Goal: Information Seeking & Learning: Check status

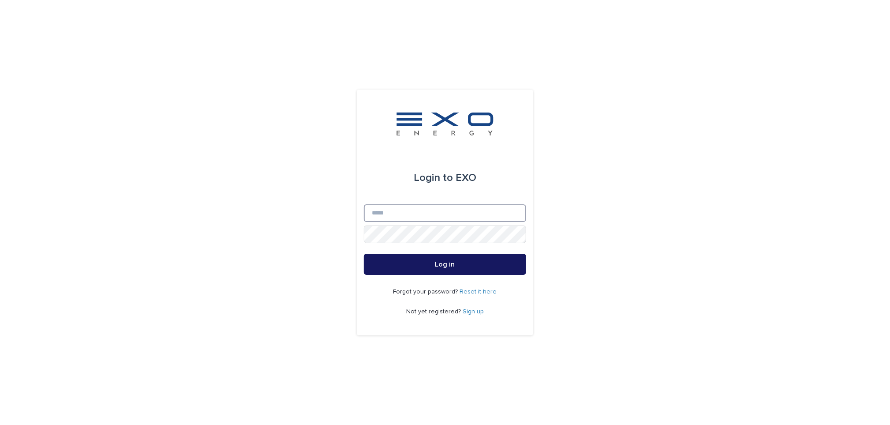
type input "**********"
click at [448, 262] on span "Log in" at bounding box center [445, 264] width 20 height 7
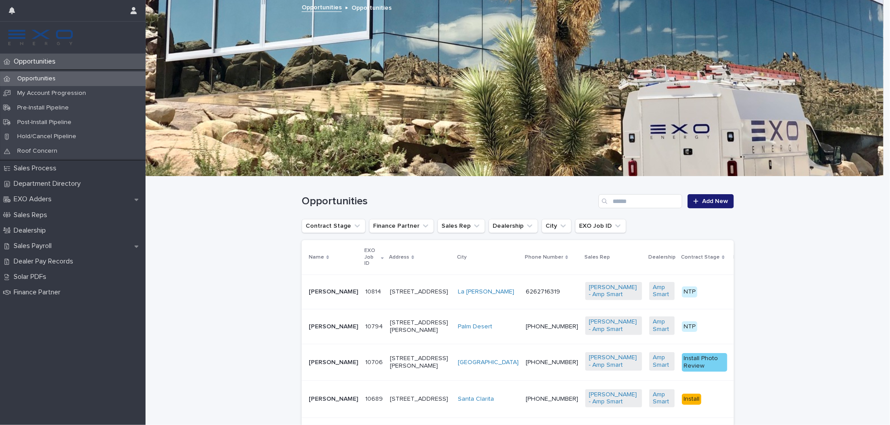
click at [318, 366] on p "Aayush Patel" at bounding box center [333, 362] width 49 height 7
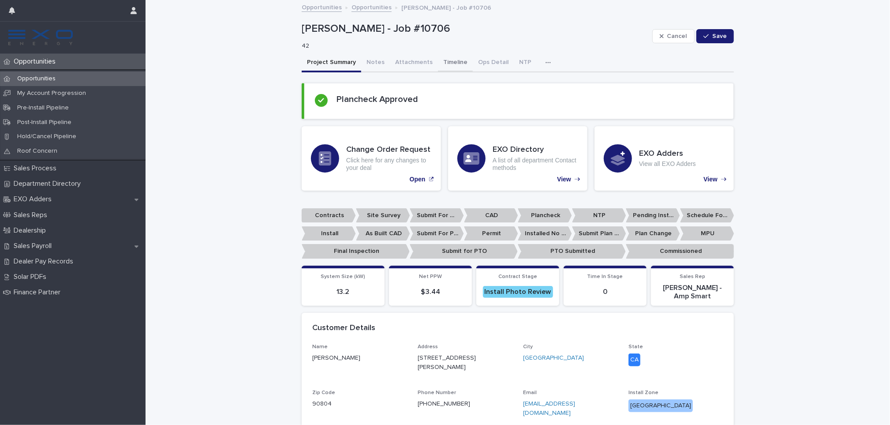
click at [442, 60] on button "Timeline" at bounding box center [455, 63] width 35 height 19
